Goal: Navigation & Orientation: Find specific page/section

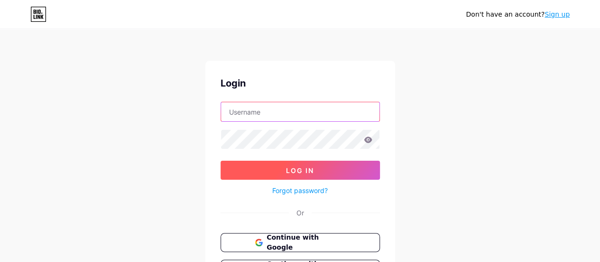
type input "[EMAIL_ADDRESS][DOMAIN_NAME]"
click at [304, 168] on span "Log In" at bounding box center [300, 170] width 28 height 8
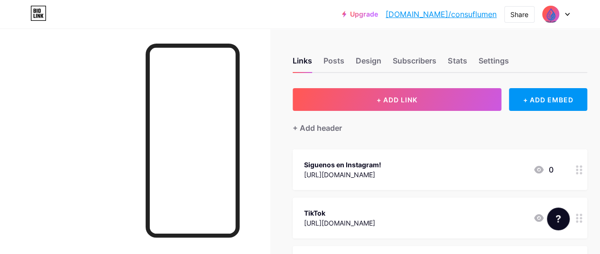
click at [362, 174] on div "[URL][DOMAIN_NAME]" at bounding box center [342, 175] width 77 height 10
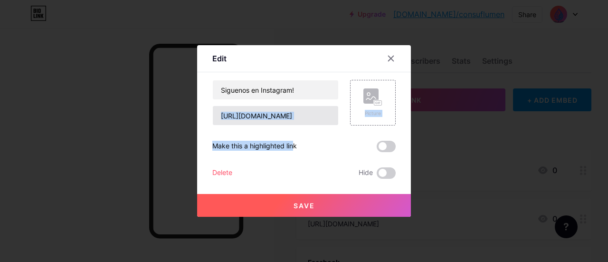
click at [273, 124] on div "Siguenos en Instagram! [URL][DOMAIN_NAME] Picture Make this a highlighted link …" at bounding box center [303, 129] width 183 height 99
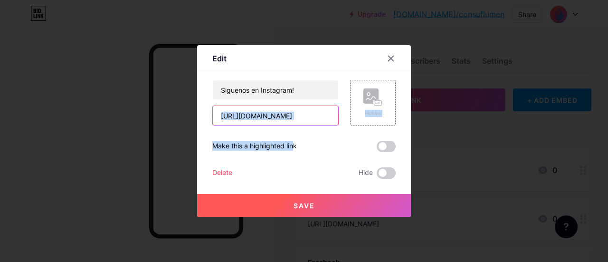
click at [275, 114] on input "[URL][DOMAIN_NAME]" at bounding box center [275, 115] width 125 height 19
drag, startPoint x: 218, startPoint y: 116, endPoint x: 390, endPoint y: 130, distance: 172.4
click at [390, 130] on div "Siguenos en Instagram! [URL][DOMAIN_NAME] Picture Make this a highlighted link …" at bounding box center [303, 129] width 183 height 99
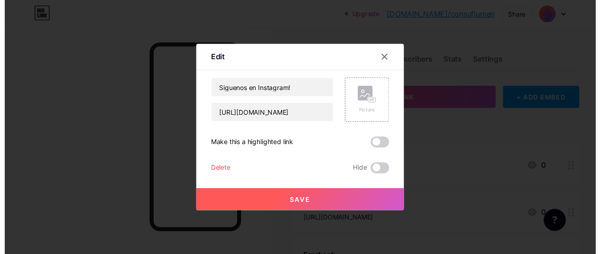
scroll to position [0, 0]
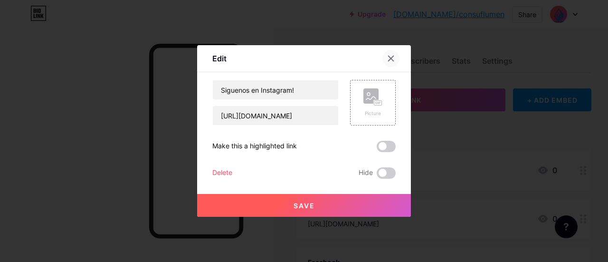
click at [393, 56] on icon at bounding box center [391, 59] width 8 height 8
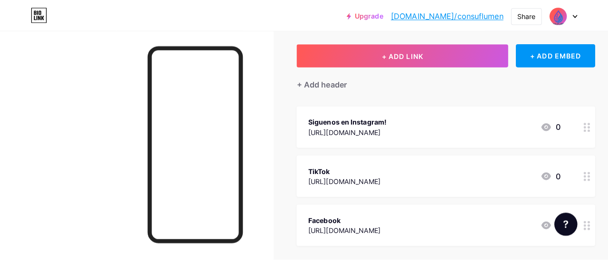
scroll to position [79, 0]
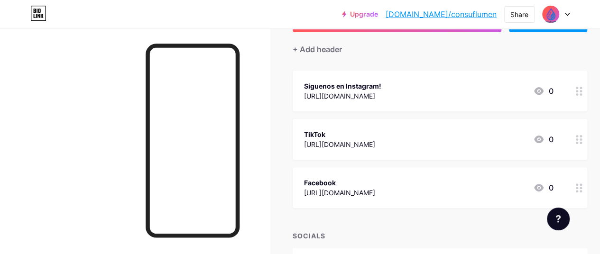
click at [467, 198] on div "Facebook [URL][DOMAIN_NAME] 0" at bounding box center [440, 188] width 295 height 41
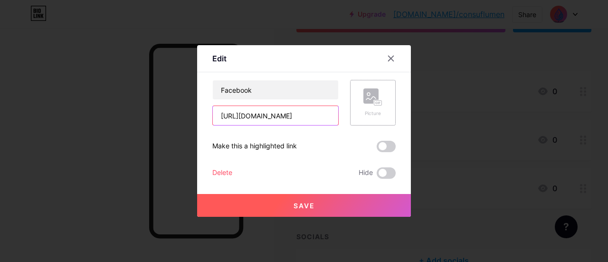
scroll to position [0, 81]
drag, startPoint x: 218, startPoint y: 114, endPoint x: 362, endPoint y: 121, distance: 144.0
click at [362, 121] on div "Facebook [URL][DOMAIN_NAME] Picture" at bounding box center [303, 103] width 183 height 46
click at [389, 57] on icon at bounding box center [391, 59] width 8 height 8
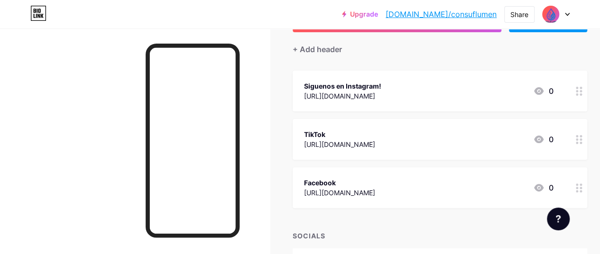
click at [359, 130] on div "TikTok" at bounding box center [339, 135] width 71 height 10
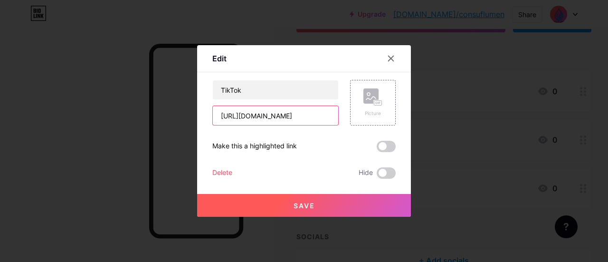
scroll to position [0, 2272]
drag, startPoint x: 218, startPoint y: 116, endPoint x: 383, endPoint y: 131, distance: 164.9
click at [383, 131] on div "TikTok [URL][DOMAIN_NAME] Picture Make this a highlighted link Delete Hide Save" at bounding box center [303, 129] width 183 height 99
